Goal: Complete application form

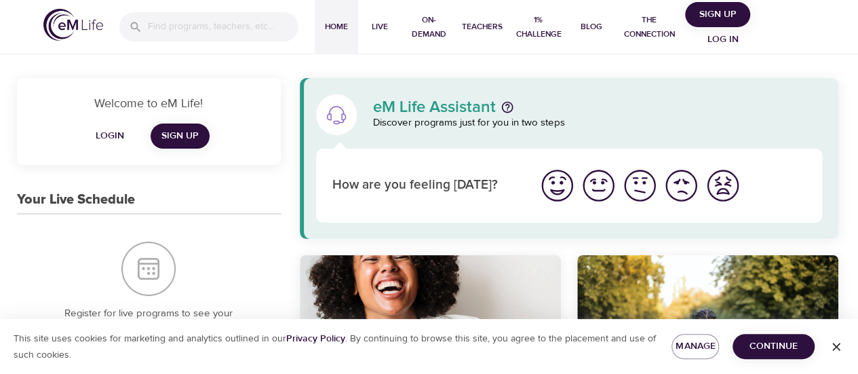
click at [727, 191] on img "I'm feeling worst" at bounding box center [722, 185] width 37 height 37
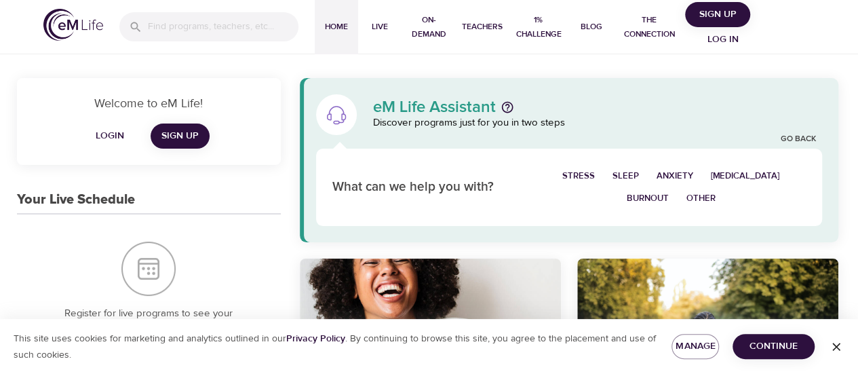
click at [744, 178] on span "[MEDICAL_DATA]" at bounding box center [745, 176] width 69 height 16
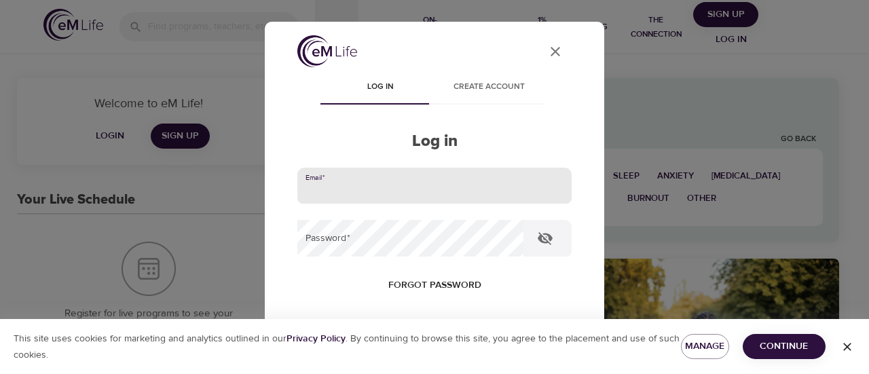
click at [497, 188] on input "email" at bounding box center [434, 186] width 274 height 37
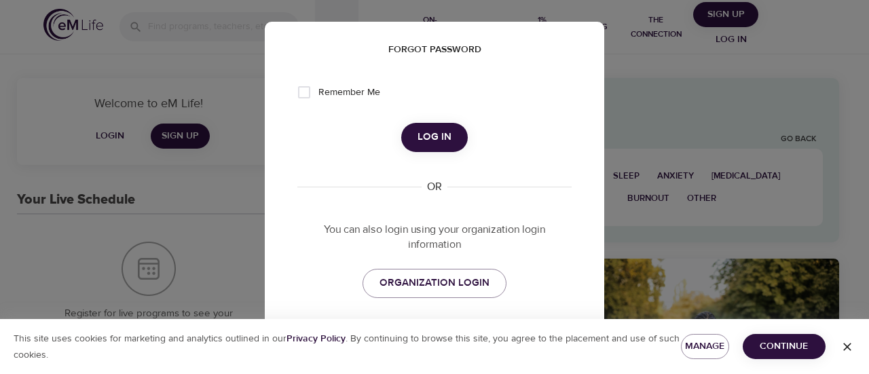
scroll to position [214, 0]
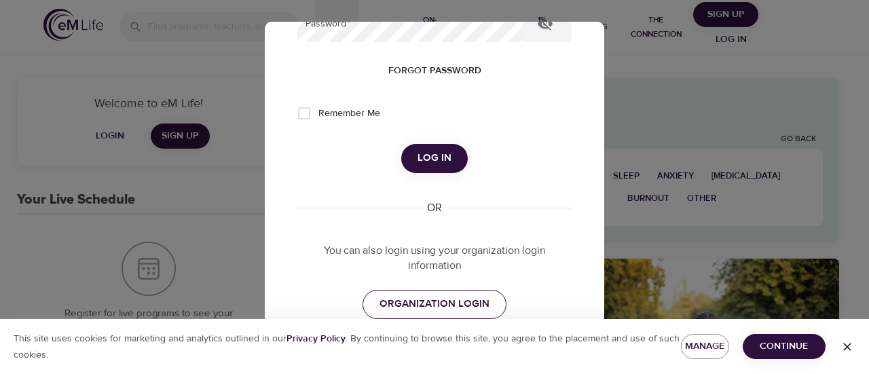
click at [428, 297] on span "ORGANIZATION LOGIN" at bounding box center [434, 304] width 110 height 18
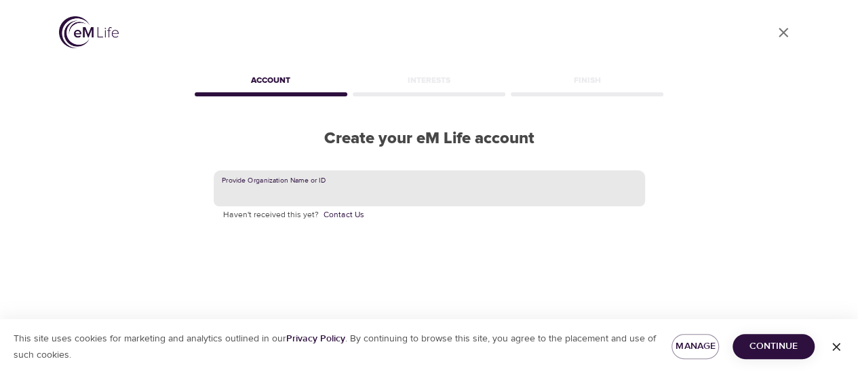
click at [300, 190] on input "text" at bounding box center [430, 188] width 432 height 37
click at [269, 192] on input "capgemini.com" at bounding box center [430, 188] width 432 height 37
click at [681, 267] on div "User Profile Account Interests Finish Create your eM Life account Provide Organ…" at bounding box center [430, 187] width 774 height 374
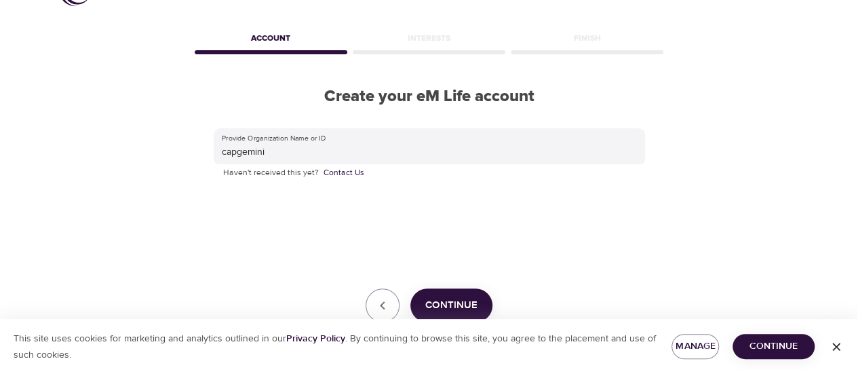
scroll to position [81, 0]
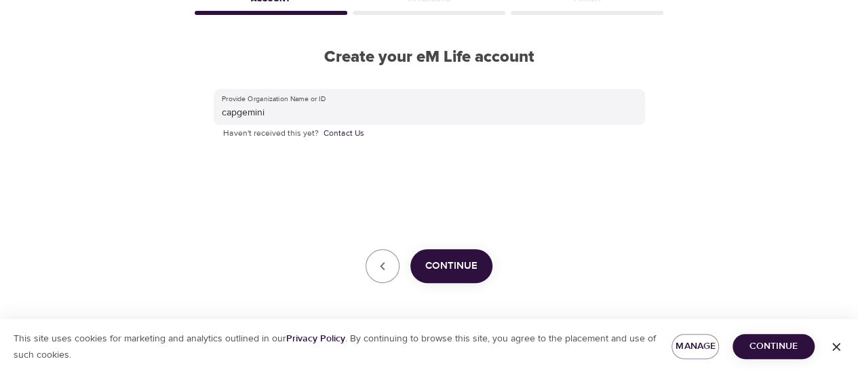
click at [451, 269] on span "Continue" at bounding box center [451, 266] width 52 height 18
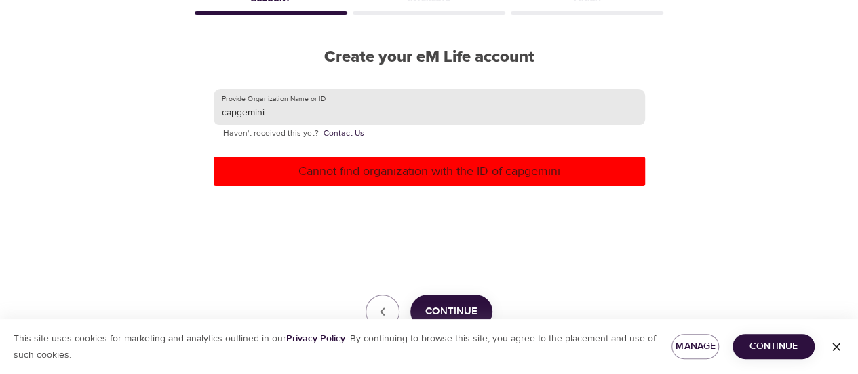
click at [324, 117] on input "capgemini" at bounding box center [430, 107] width 432 height 37
click at [441, 305] on span "Continue" at bounding box center [451, 312] width 52 height 18
click at [310, 110] on input "capgemini.com" at bounding box center [430, 107] width 432 height 37
click at [451, 302] on button "Continue" at bounding box center [452, 312] width 82 height 34
click at [325, 113] on input "capgemini engineering ltd" at bounding box center [430, 107] width 432 height 37
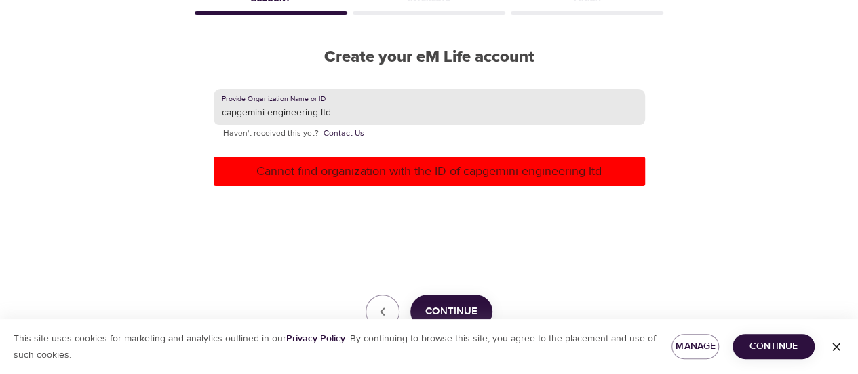
click at [325, 113] on input "capgemini engineering ltd" at bounding box center [430, 107] width 432 height 37
type input "gaurav.g.srivastava@capgemini.com"
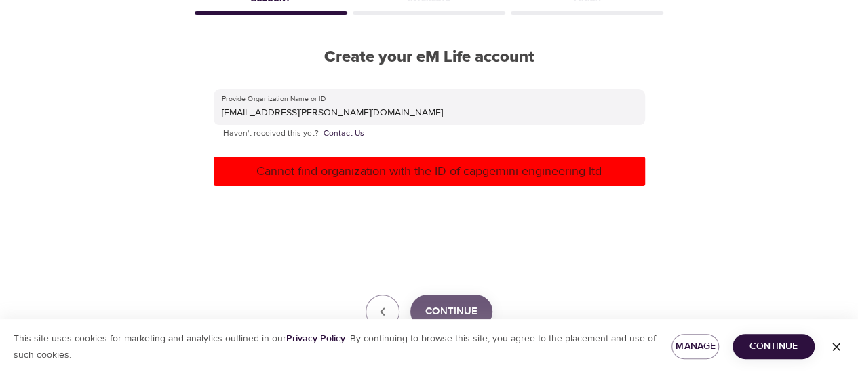
click at [451, 316] on span "Continue" at bounding box center [451, 312] width 52 height 18
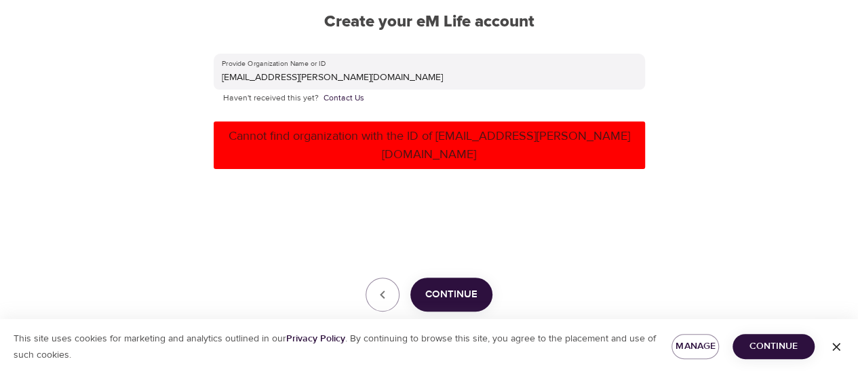
scroll to position [127, 0]
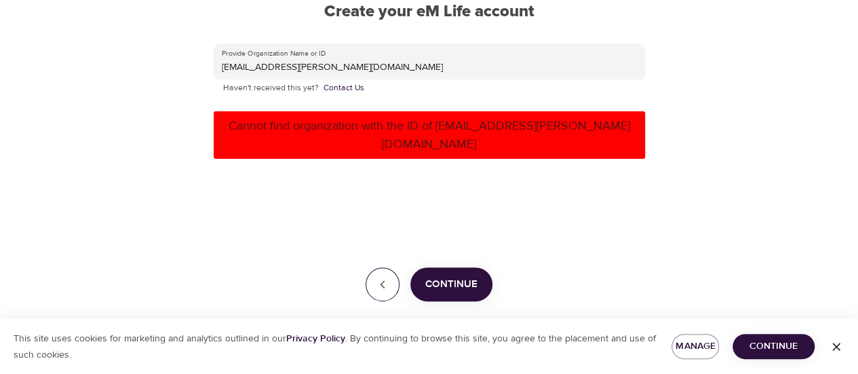
click at [390, 276] on icon "button" at bounding box center [383, 284] width 16 height 16
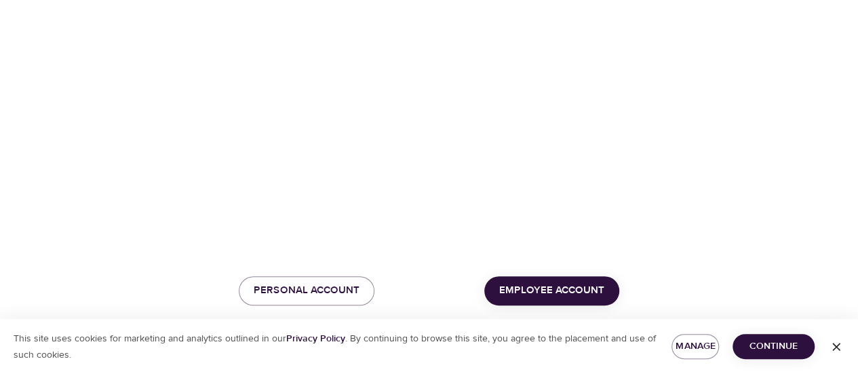
scroll to position [196, 0]
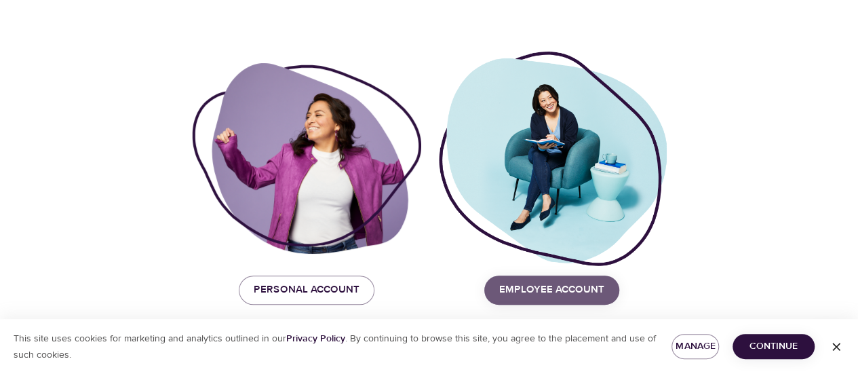
click at [562, 289] on span "Employee Account" at bounding box center [551, 290] width 105 height 18
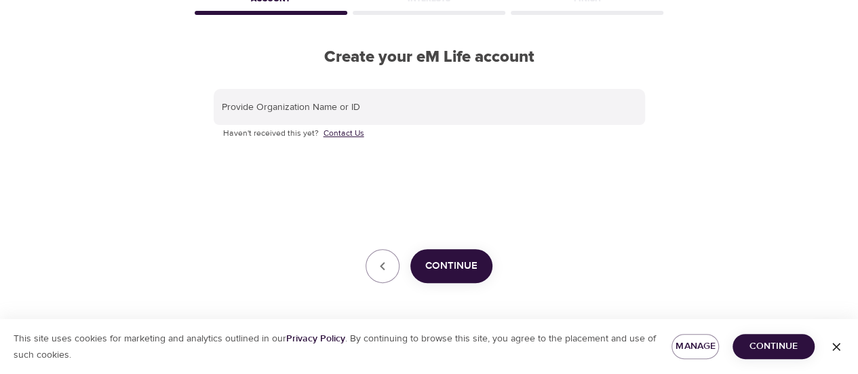
click at [341, 135] on link "Contact Us" at bounding box center [344, 134] width 41 height 14
